Goal: Information Seeking & Learning: Learn about a topic

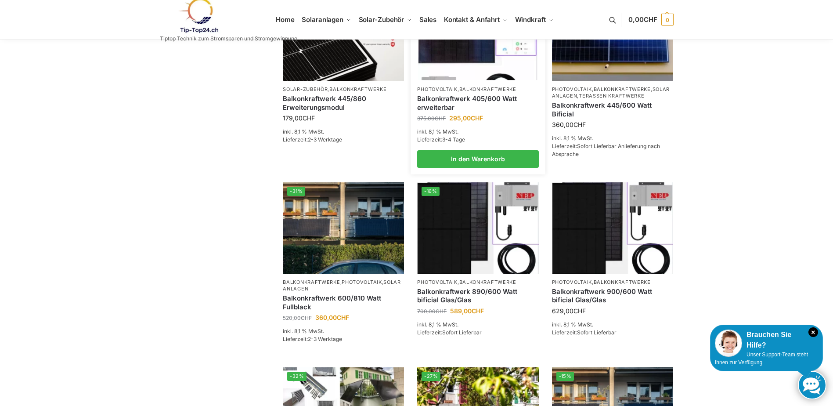
scroll to position [264, 0]
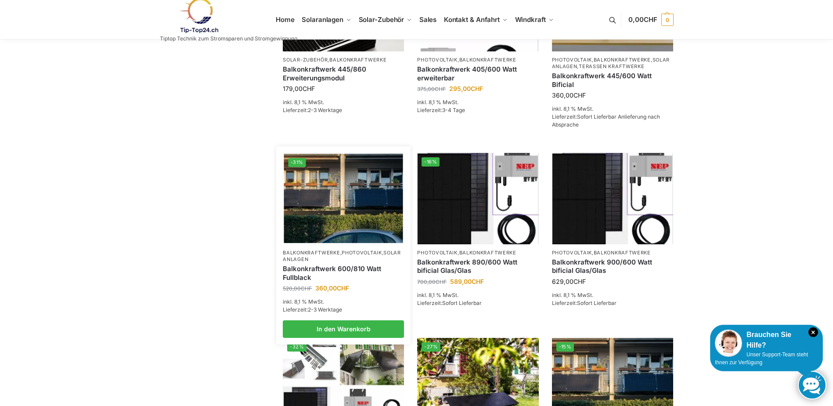
click at [303, 282] on link "Balkonkraftwerk 600/810 Watt Fullblack" at bounding box center [343, 272] width 121 height 17
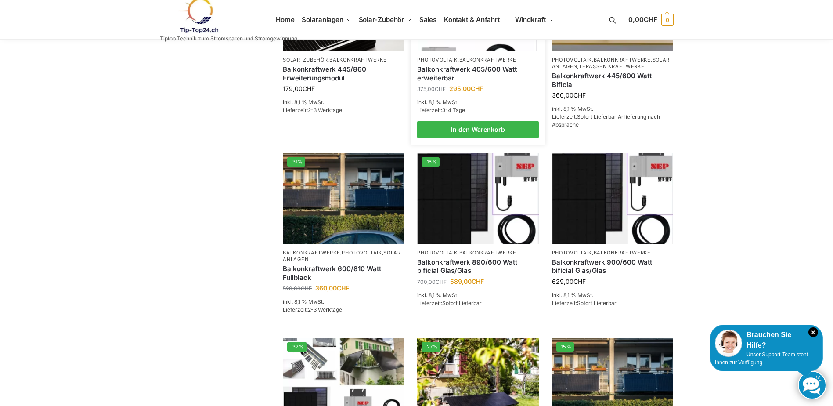
click at [444, 82] on link "Balkonkraftwerk 405/600 Watt erweiterbar" at bounding box center [477, 73] width 121 height 17
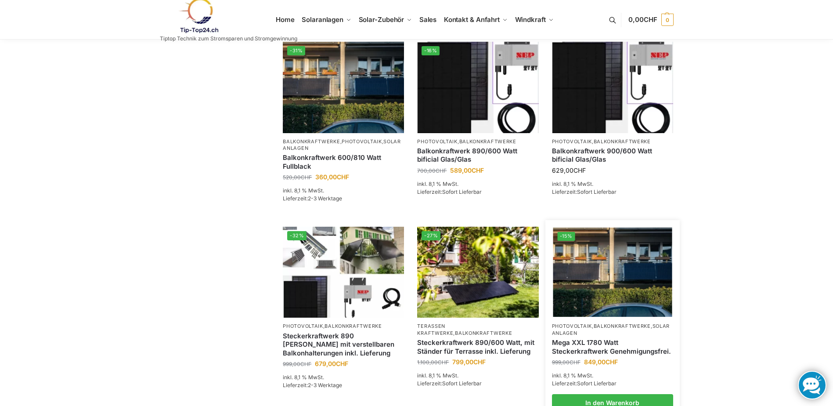
scroll to position [395, 0]
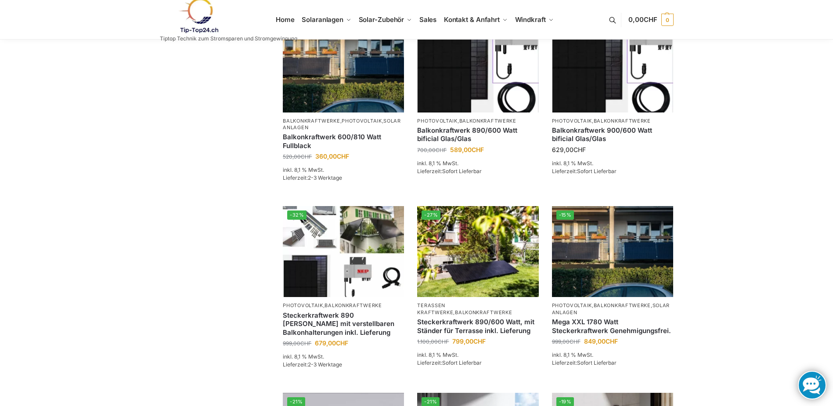
click at [811, 386] on link at bounding box center [812, 385] width 29 height 29
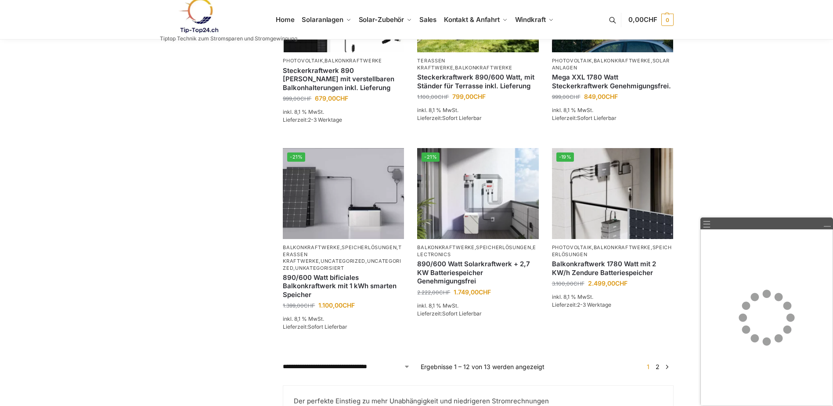
scroll to position [659, 0]
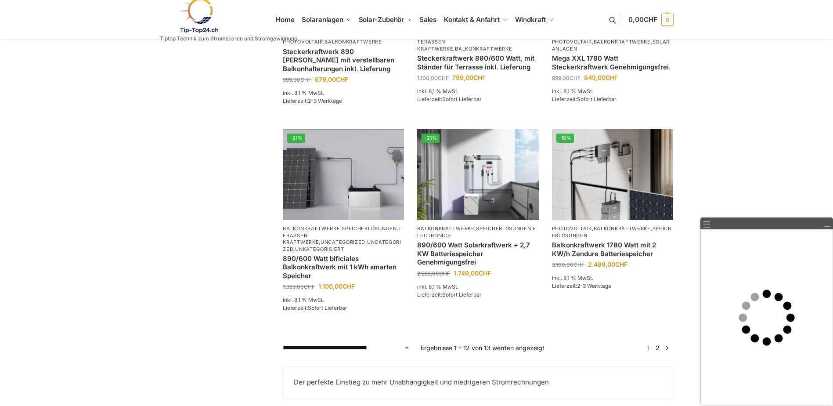
click at [668, 352] on link "→" at bounding box center [667, 347] width 7 height 9
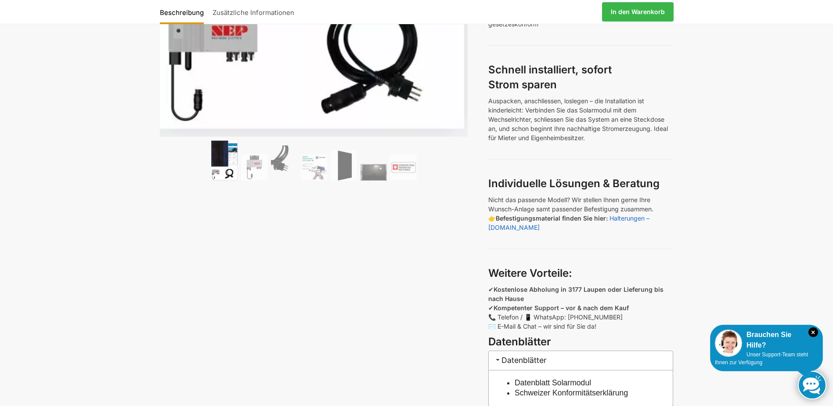
scroll to position [395, 0]
click at [763, 353] on span "Unser Support-Team steht Ihnen zur Verfügung" at bounding box center [761, 358] width 93 height 14
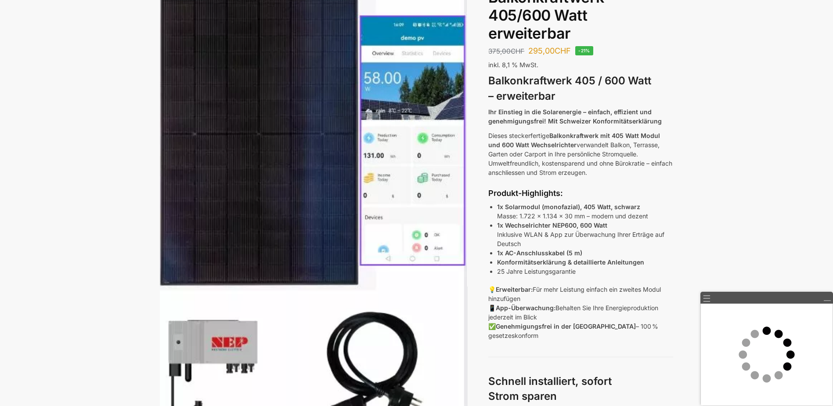
scroll to position [0, 0]
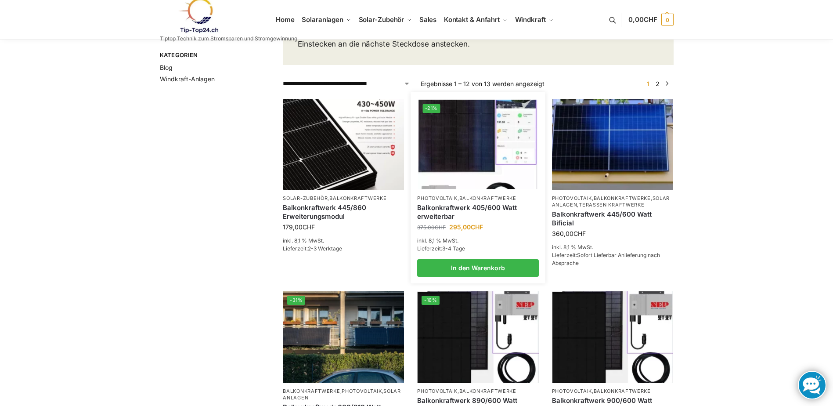
scroll to position [88, 0]
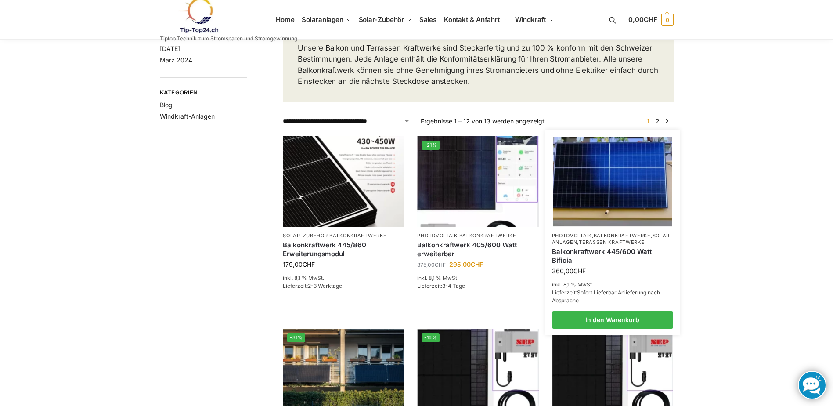
click at [582, 264] on link "Balkonkraftwerk 445/600 Watt Bificial" at bounding box center [612, 255] width 121 height 17
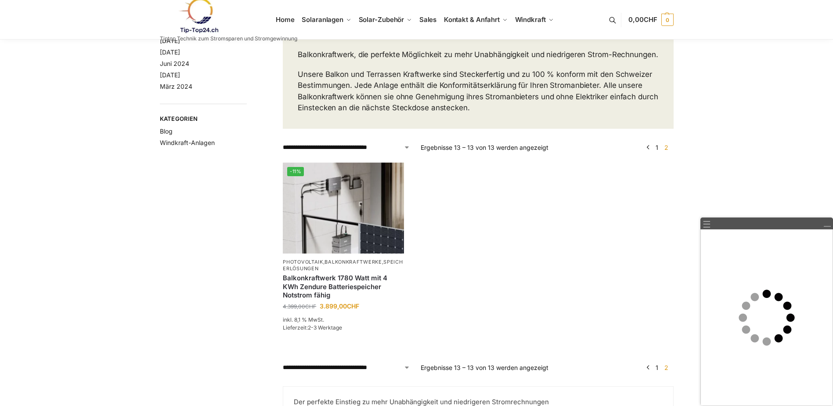
scroll to position [88, 0]
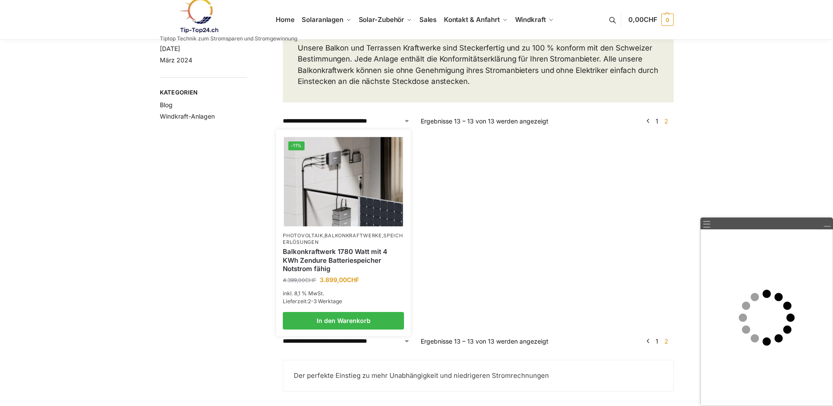
click at [321, 238] on link "Photovoltaik" at bounding box center [303, 235] width 40 height 6
click at [323, 263] on link "Balkonkraftwerk 1780 Watt mit 4 KWh Zendure Batteriespeicher Notstrom fähig" at bounding box center [343, 260] width 121 height 26
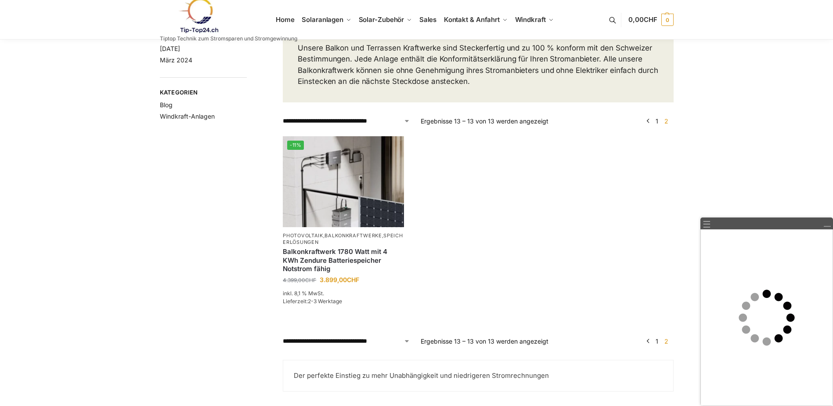
click at [649, 126] on link "←" at bounding box center [648, 120] width 7 height 9
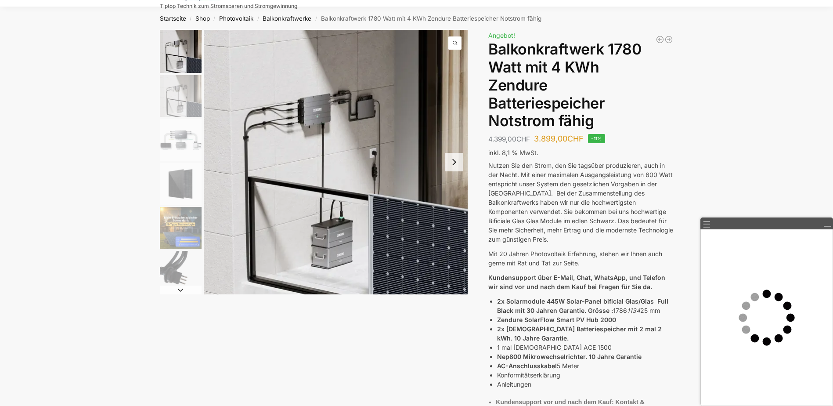
scroll to position [88, 0]
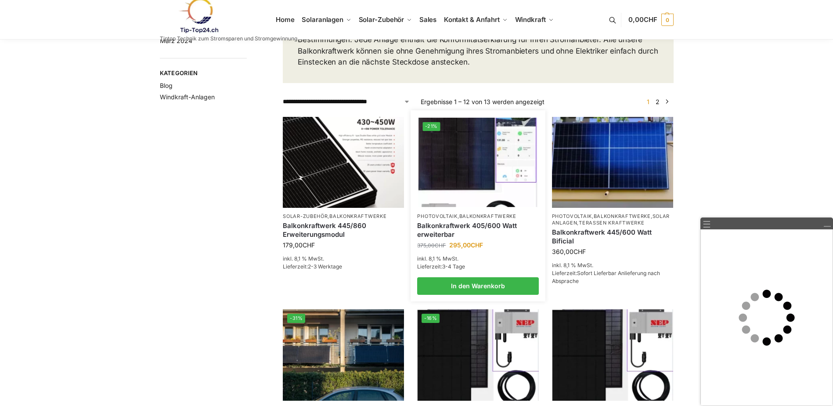
scroll to position [132, 0]
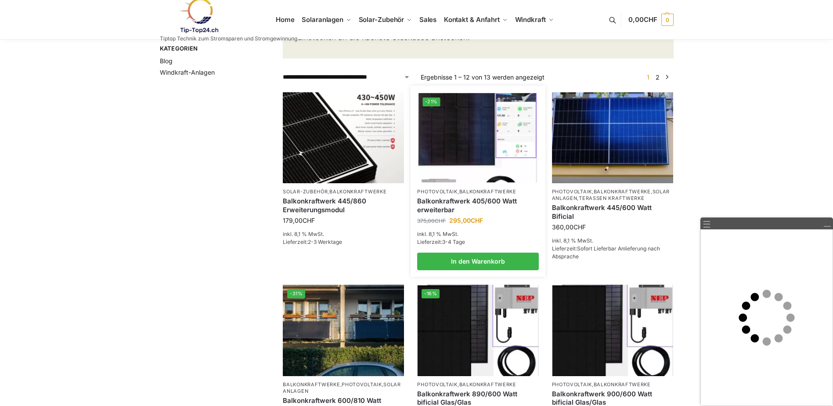
click at [451, 213] on link "Balkonkraftwerk 405/600 Watt erweiterbar" at bounding box center [477, 205] width 121 height 17
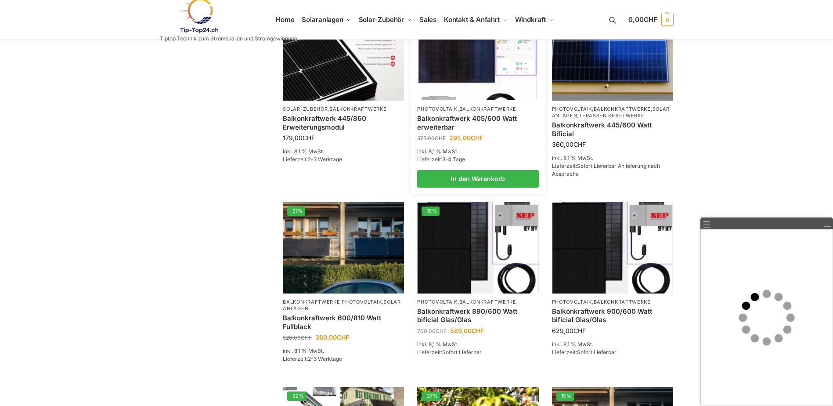
scroll to position [220, 0]
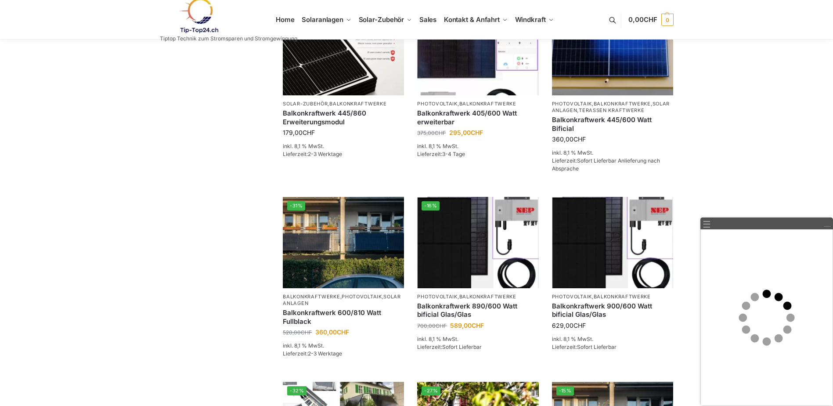
click at [826, 226] on link at bounding box center [827, 224] width 8 height 8
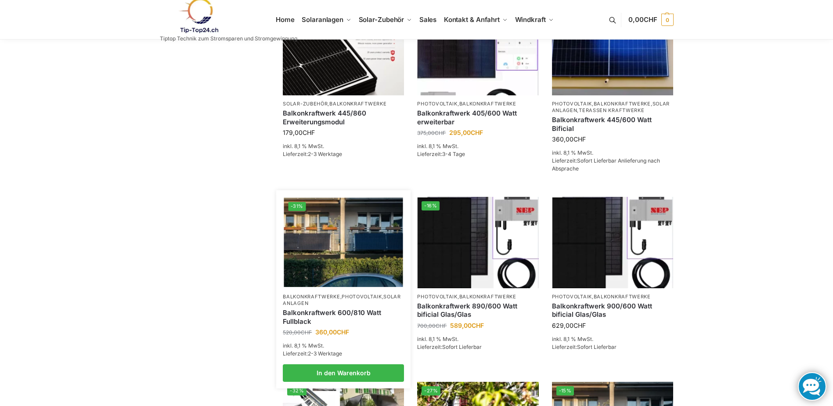
click at [332, 325] on link "Balkonkraftwerk 600/810 Watt Fullblack" at bounding box center [343, 316] width 121 height 17
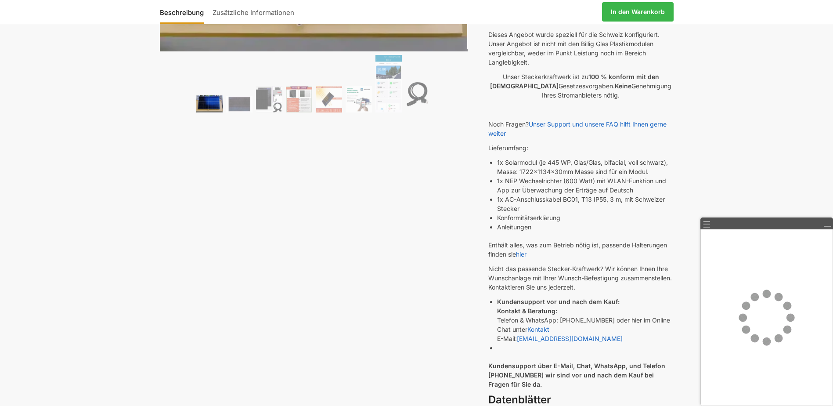
scroll to position [220, 0]
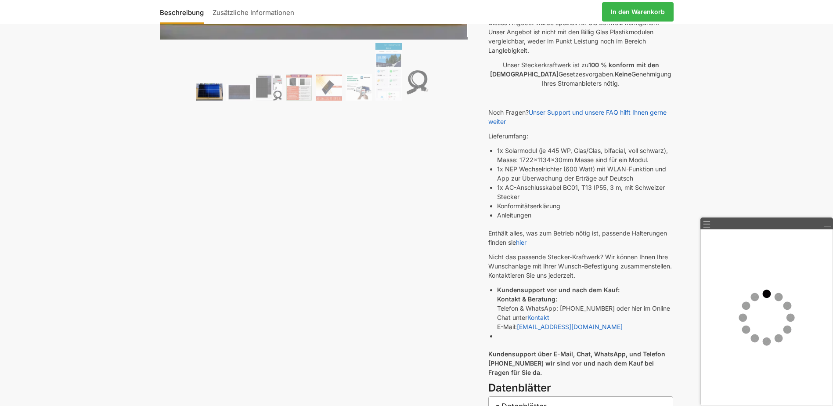
click at [826, 225] on link at bounding box center [827, 224] width 8 height 8
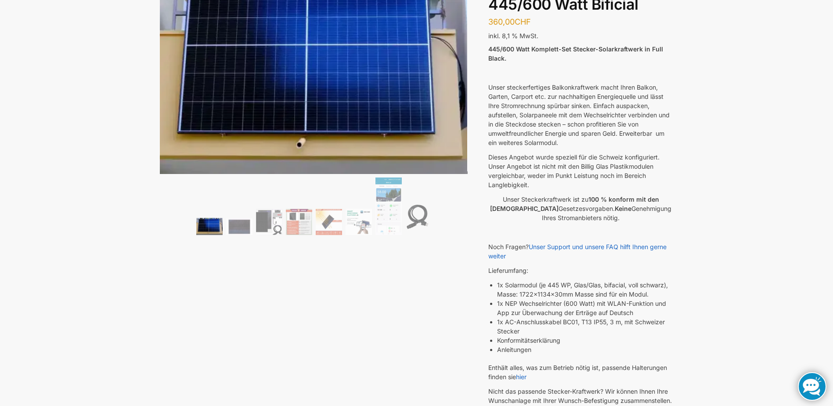
scroll to position [0, 0]
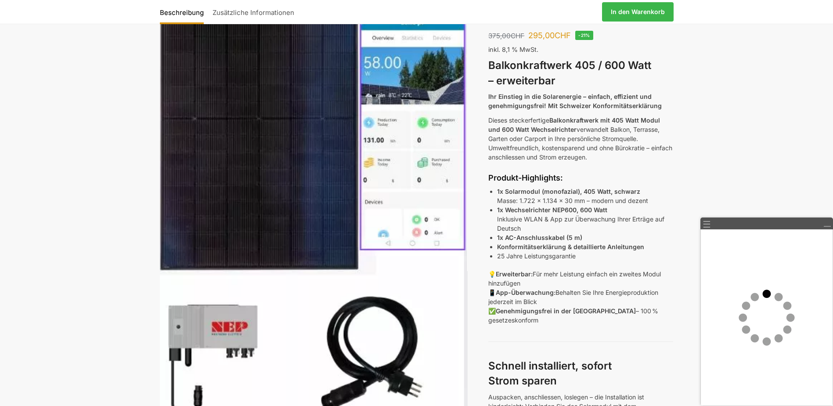
scroll to position [88, 0]
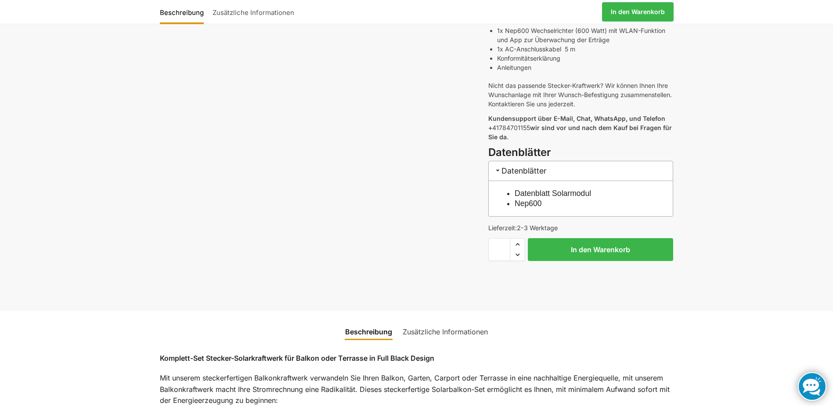
scroll to position [351, 0]
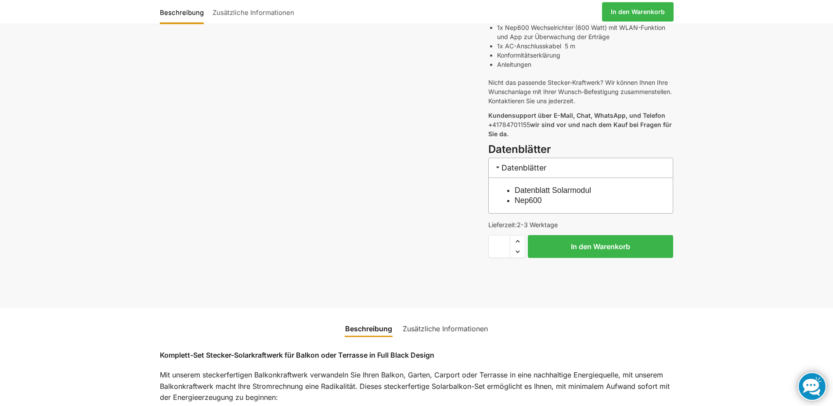
click at [534, 159] on h3 "Datenblätter" at bounding box center [580, 168] width 185 height 20
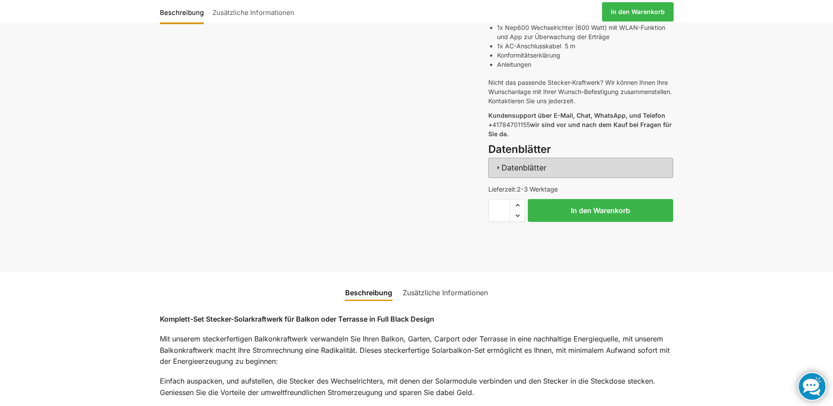
click at [534, 159] on h3 "Datenblätter" at bounding box center [580, 168] width 185 height 20
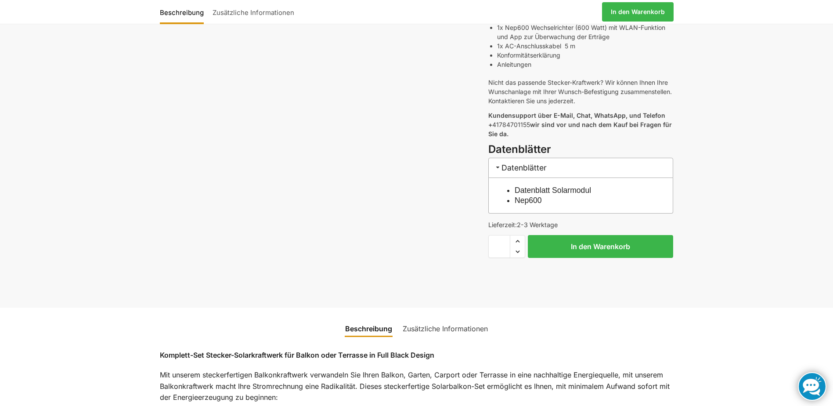
click at [520, 196] on link "Nep600" at bounding box center [528, 200] width 27 height 9
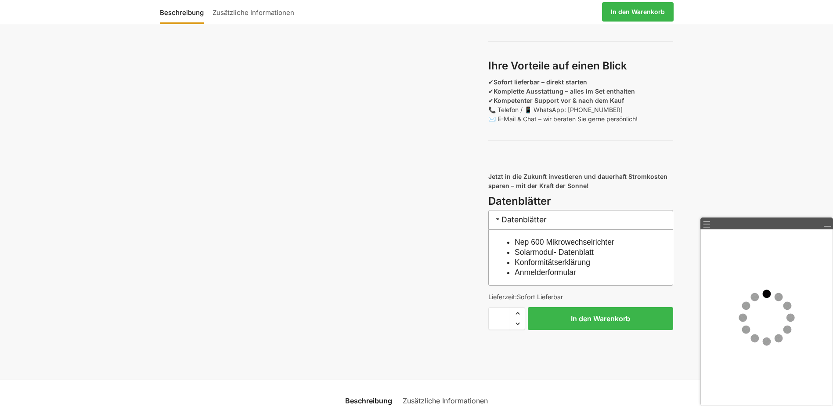
scroll to position [747, 0]
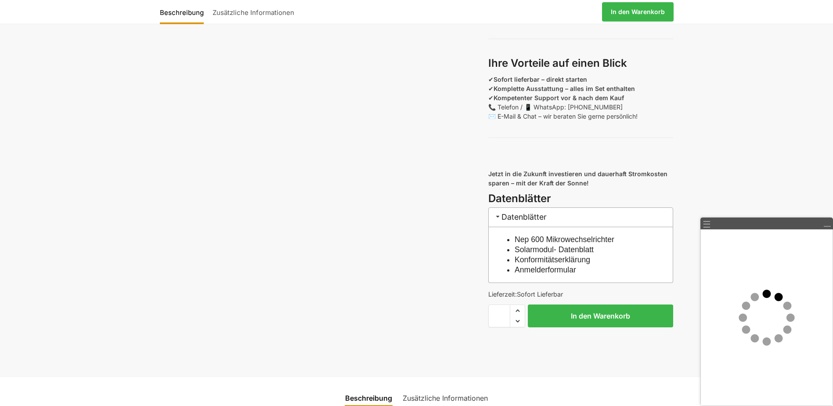
click at [529, 244] on link "Nep 600 Mikrowechselrichter" at bounding box center [565, 239] width 100 height 9
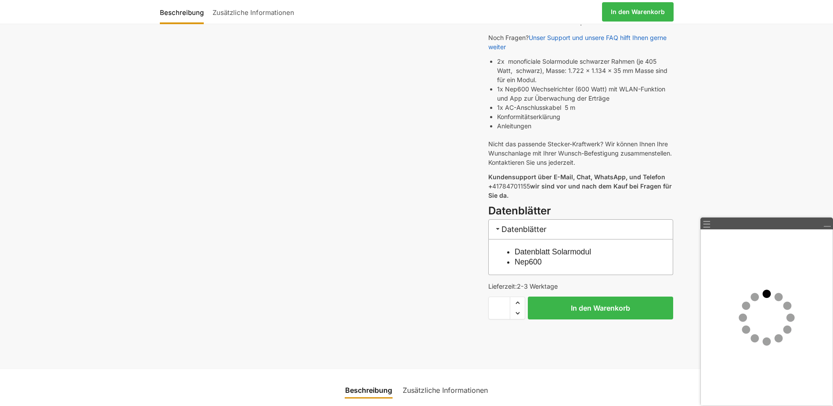
scroll to position [395, 0]
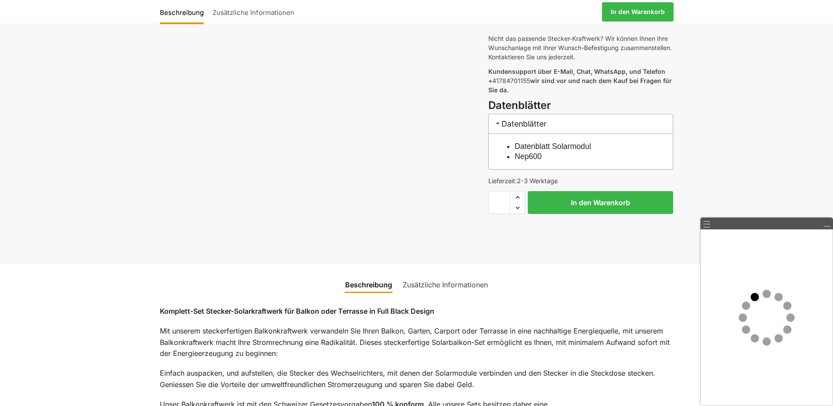
click at [530, 142] on link "Datenblatt Solarmodul" at bounding box center [553, 146] width 76 height 9
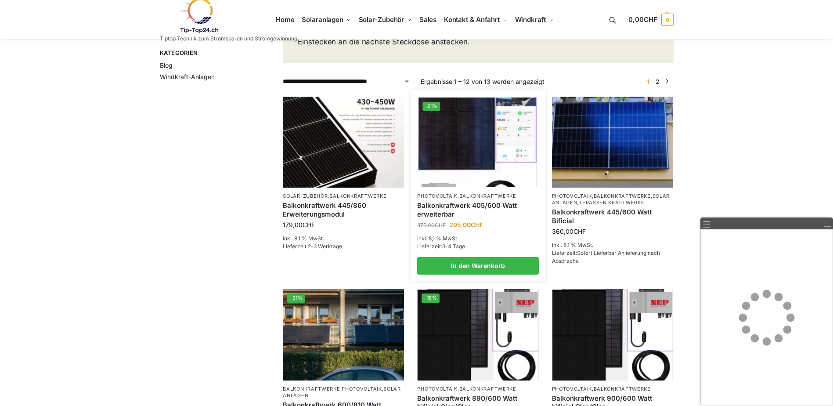
scroll to position [220, 0]
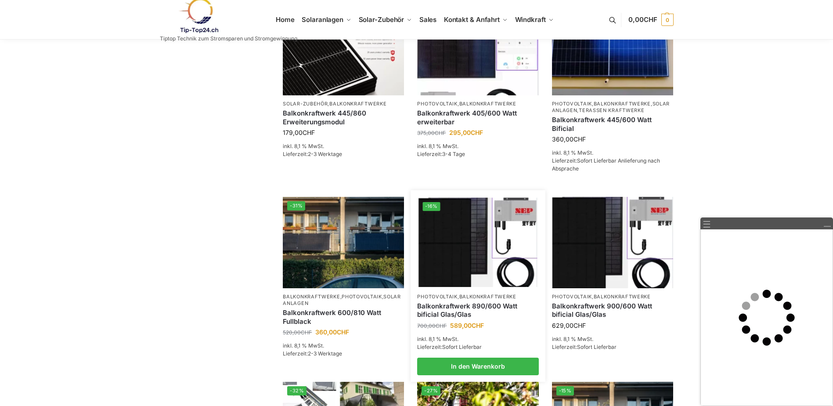
click at [476, 316] on link "Balkonkraftwerk 890/600 Watt bificial Glas/Glas" at bounding box center [477, 310] width 121 height 17
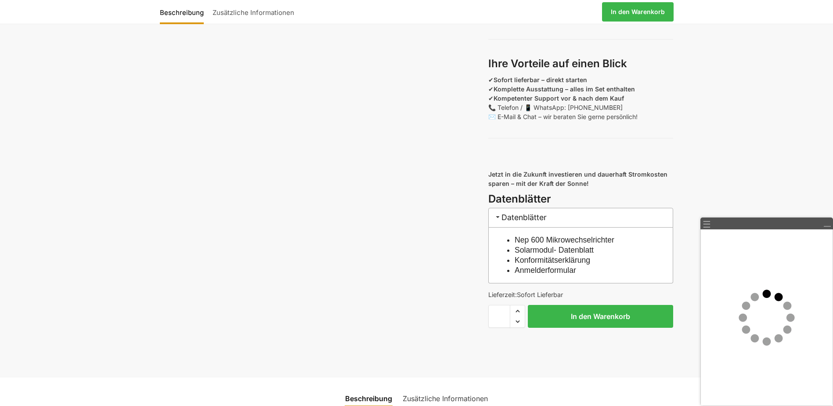
scroll to position [747, 0]
click at [531, 244] on link "Nep 600 Mikrowechselrichter" at bounding box center [565, 239] width 100 height 9
click at [552, 254] on link "Solarmodul- Datenblatt" at bounding box center [554, 249] width 79 height 9
click at [555, 274] on link "Anmelderformular" at bounding box center [545, 269] width 61 height 9
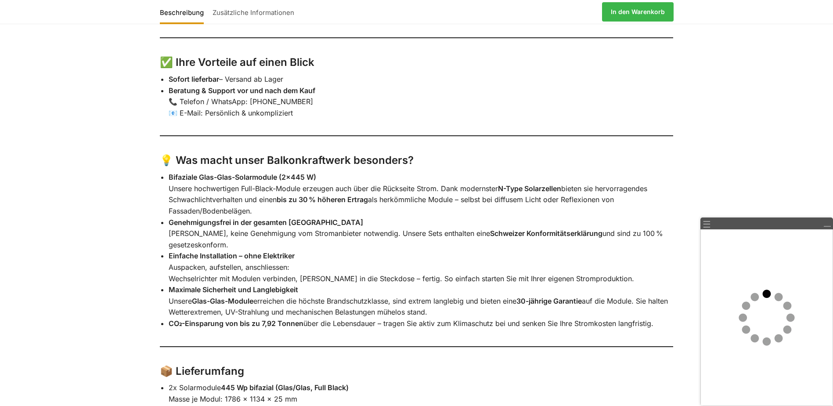
scroll to position [1274, 0]
